Goal: Task Accomplishment & Management: Use online tool/utility

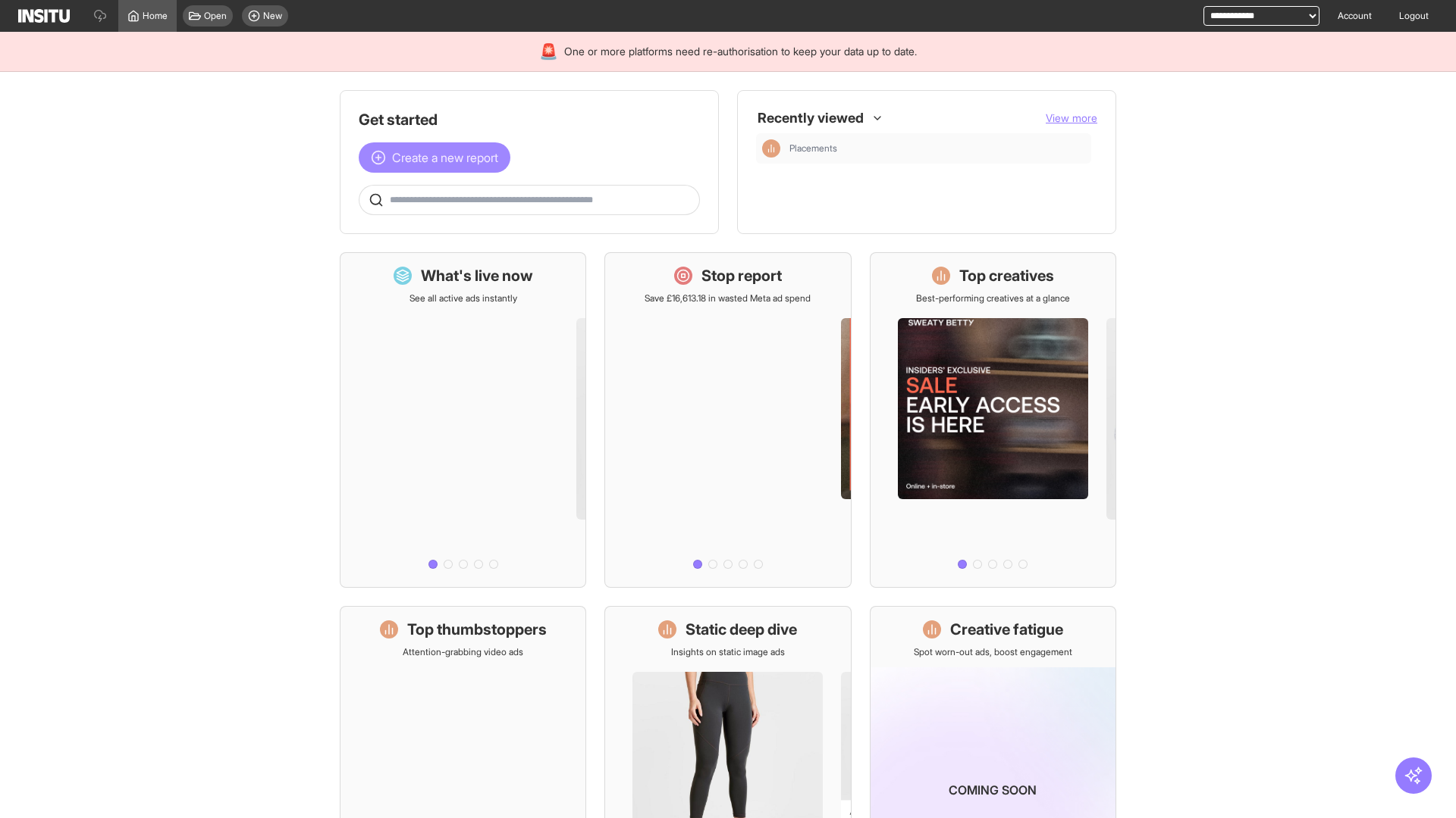
click at [438, 158] on span "Create a new report" at bounding box center [445, 157] width 106 height 18
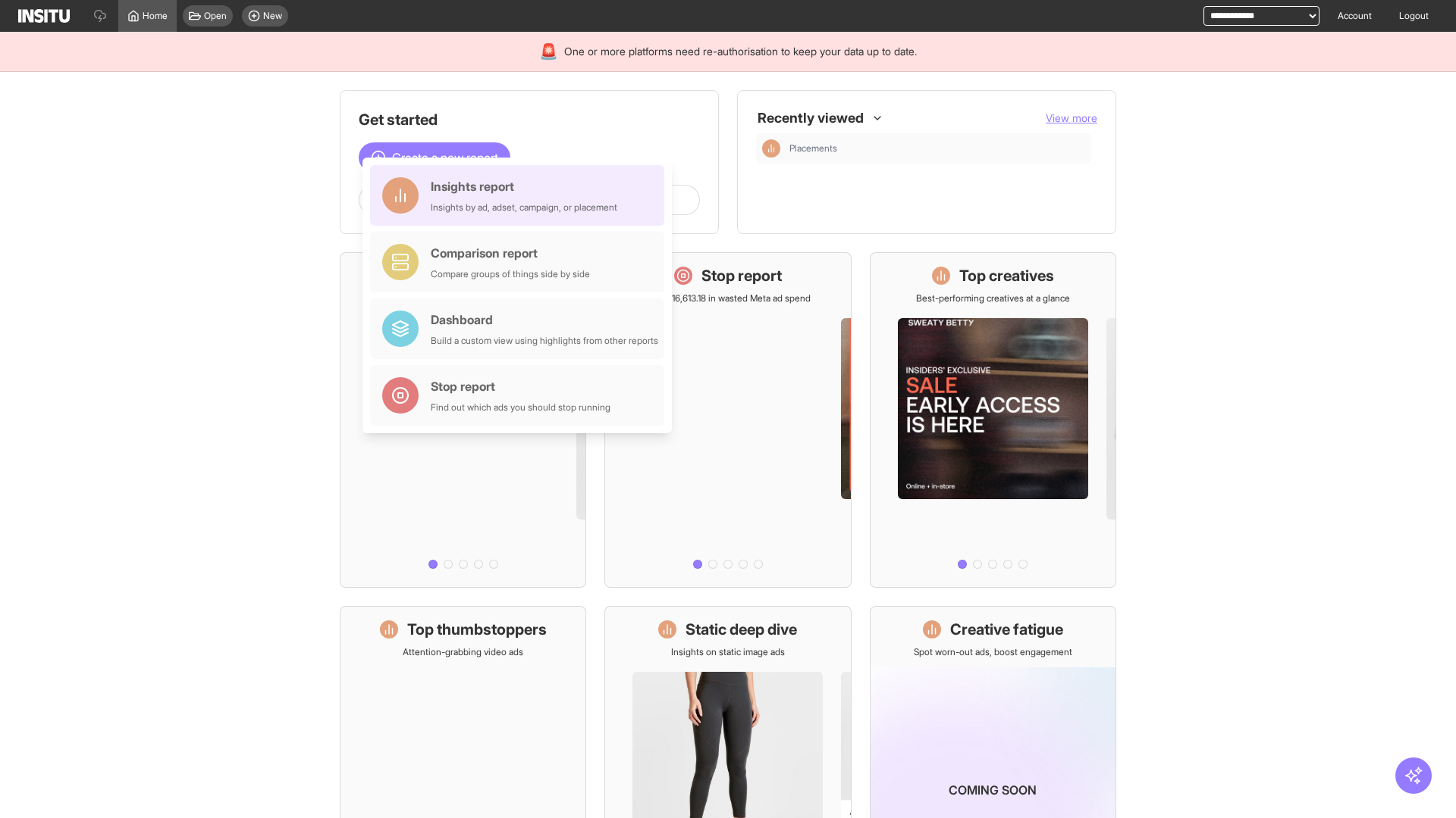
click at [521, 196] on div "Insights report Insights by ad, adset, campaign, or placement" at bounding box center [524, 195] width 187 height 37
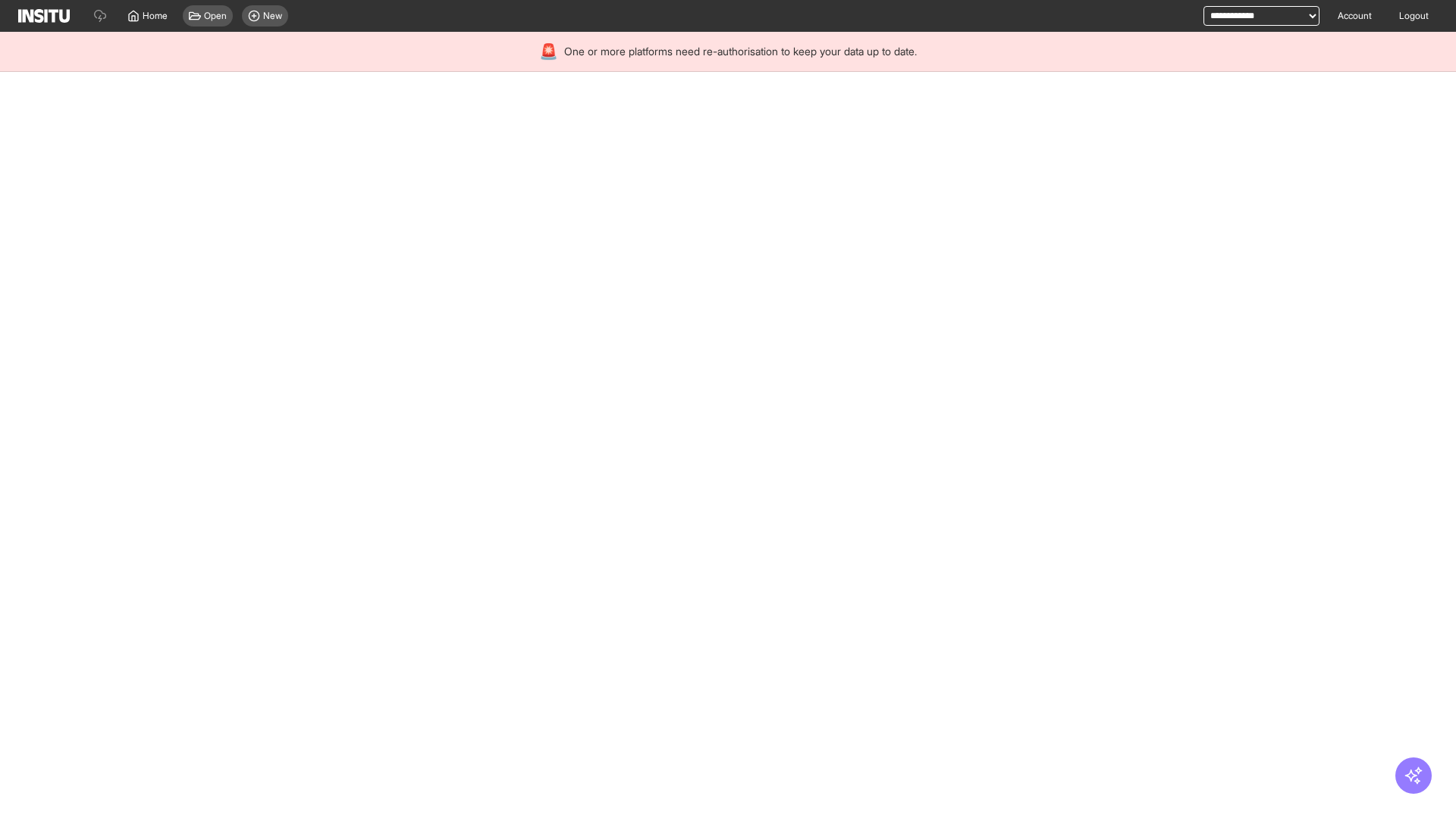
select select "**"
